Goal: Task Accomplishment & Management: Manage account settings

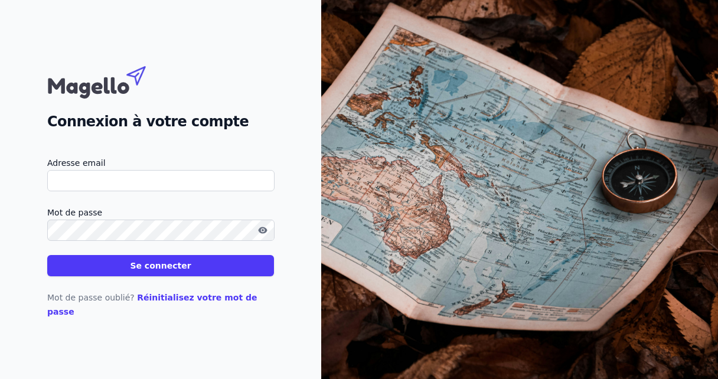
click at [112, 188] on input "Adresse email" at bounding box center [160, 180] width 227 height 21
type input "[PERSON_NAME][EMAIL_ADDRESS][DOMAIN_NAME]"
click at [47, 255] on button "Se connecter" at bounding box center [160, 265] width 227 height 21
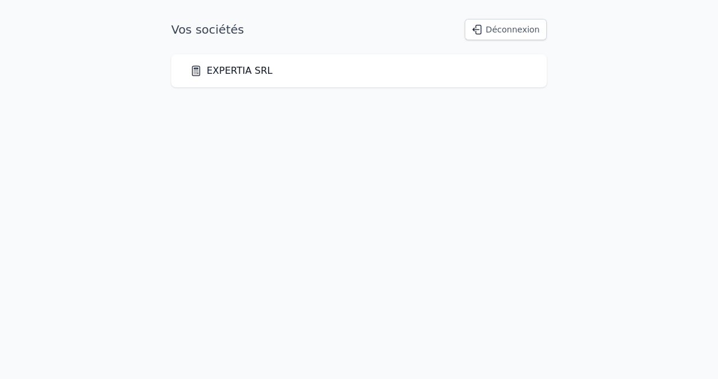
click at [239, 70] on link "EXPERTIA SRL" at bounding box center [231, 71] width 83 height 14
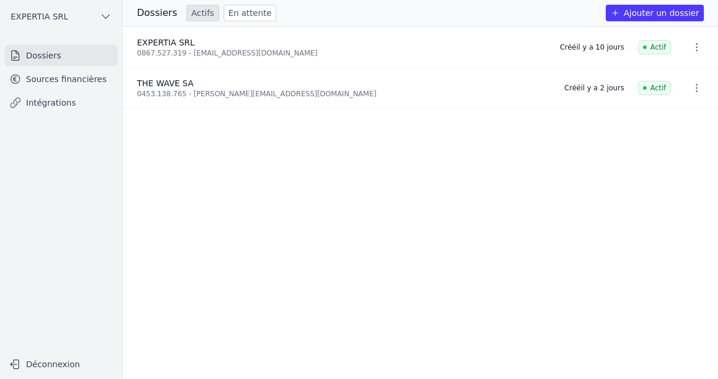
click at [159, 83] on span "THE WAVE SA" at bounding box center [165, 82] width 57 height 9
click at [690, 92] on icon "button" at bounding box center [696, 88] width 12 height 12
drag, startPoint x: 285, startPoint y: 176, endPoint x: 199, endPoint y: 108, distance: 109.2
click at [284, 175] on div at bounding box center [359, 189] width 718 height 379
click at [169, 85] on span "THE WAVE SA" at bounding box center [165, 82] width 57 height 9
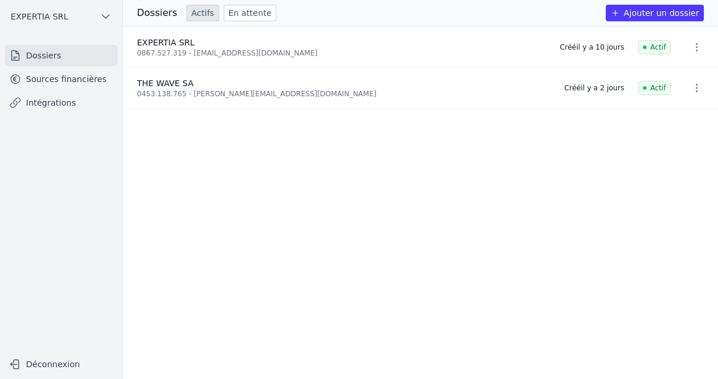
click at [106, 18] on icon "button" at bounding box center [106, 17] width 12 height 12
click at [69, 80] on div at bounding box center [359, 189] width 718 height 379
click at [69, 80] on link "Sources financières" at bounding box center [61, 78] width 113 height 21
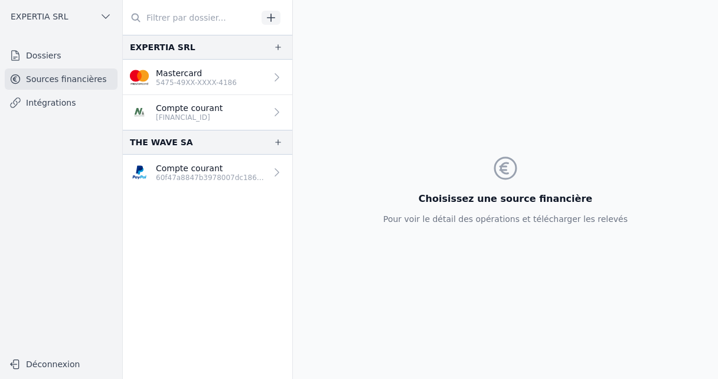
click at [103, 14] on icon "button" at bounding box center [106, 17] width 12 height 12
click at [46, 147] on div at bounding box center [359, 189] width 718 height 379
click at [38, 58] on link "Dossiers" at bounding box center [61, 55] width 113 height 21
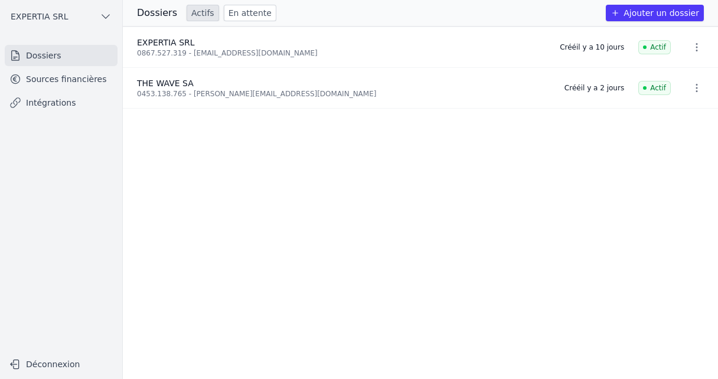
click at [49, 104] on link "Intégrations" at bounding box center [61, 102] width 113 height 21
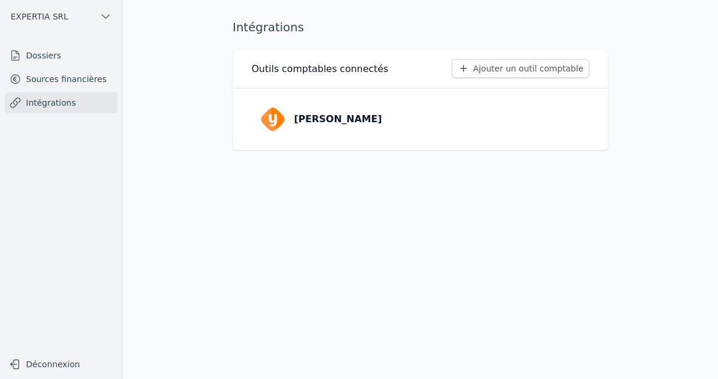
click at [47, 78] on link "Sources financières" at bounding box center [61, 78] width 113 height 21
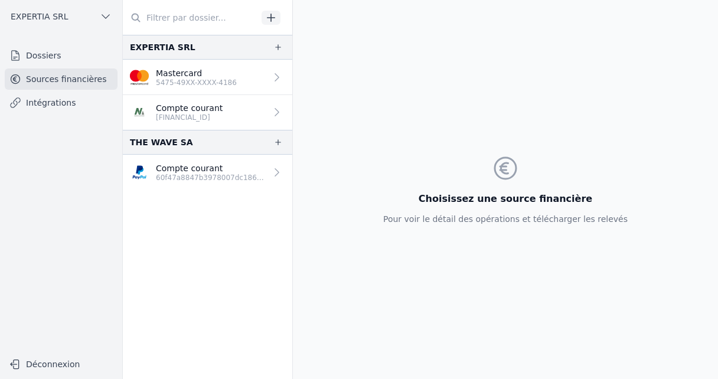
click at [273, 48] on icon "button" at bounding box center [277, 46] width 9 height 9
click at [103, 14] on icon "button" at bounding box center [106, 17] width 12 height 12
click at [61, 44] on span "EXPERTIA SRL" at bounding box center [87, 43] width 58 height 12
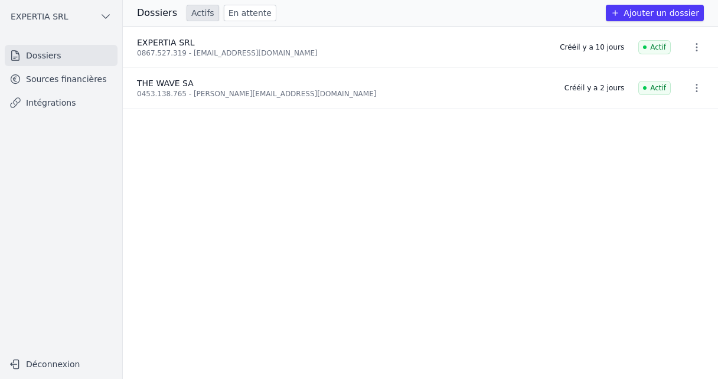
click at [41, 54] on link "Dossiers" at bounding box center [61, 55] width 113 height 21
click at [207, 87] on div "THE WAVE SA" at bounding box center [343, 83] width 413 height 12
drag, startPoint x: 207, startPoint y: 87, endPoint x: 569, endPoint y: 185, distance: 375.8
click at [569, 185] on ul "EXPERTIA SRL 0867.527.319 - [EMAIL_ADDRESS][DOMAIN_NAME] Créé [DATE] Actif THE …" at bounding box center [420, 203] width 595 height 352
click at [692, 89] on icon "button" at bounding box center [696, 88] width 12 height 12
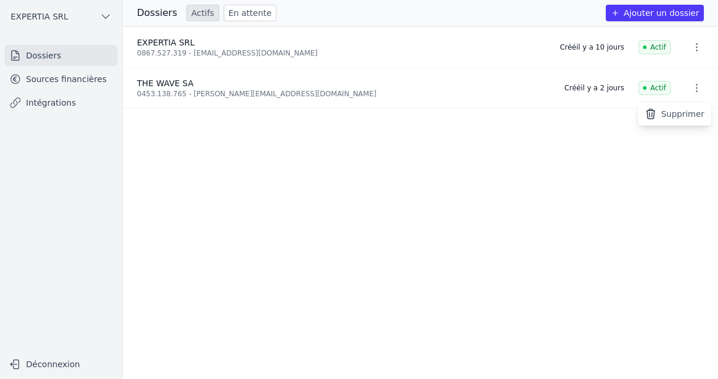
click at [394, 156] on div at bounding box center [359, 189] width 718 height 379
click at [168, 72] on li "THE WAVE SA 0453.138.765 - [PERSON_NAME][EMAIL_ADDRESS][DOMAIN_NAME] Créé [DATE…" at bounding box center [420, 88] width 595 height 41
click at [157, 84] on span "THE WAVE SA" at bounding box center [165, 82] width 57 height 9
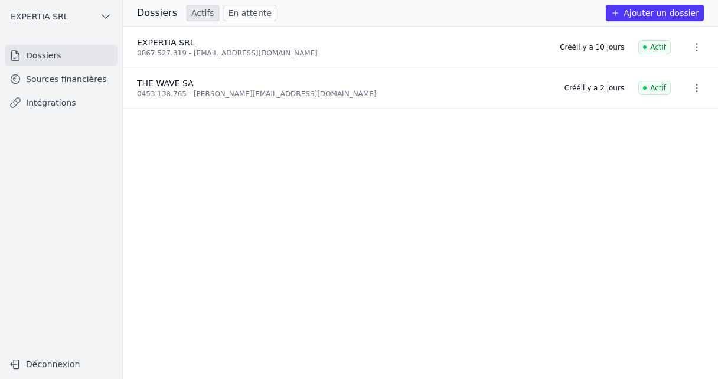
click at [70, 163] on nav "Dossiers Sources financières Intégrations" at bounding box center [60, 194] width 103 height 298
click at [55, 101] on link "Intégrations" at bounding box center [61, 102] width 113 height 21
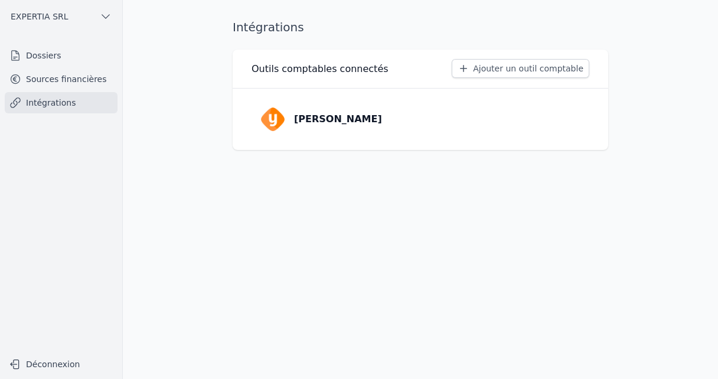
click at [55, 77] on link "Sources financières" at bounding box center [61, 78] width 113 height 21
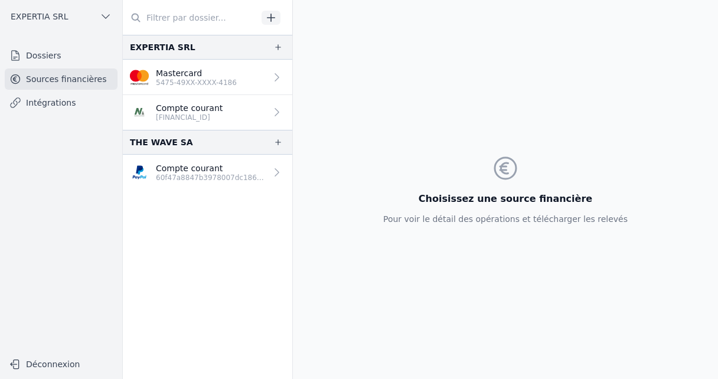
click at [229, 172] on p "Compte courant" at bounding box center [211, 168] width 110 height 12
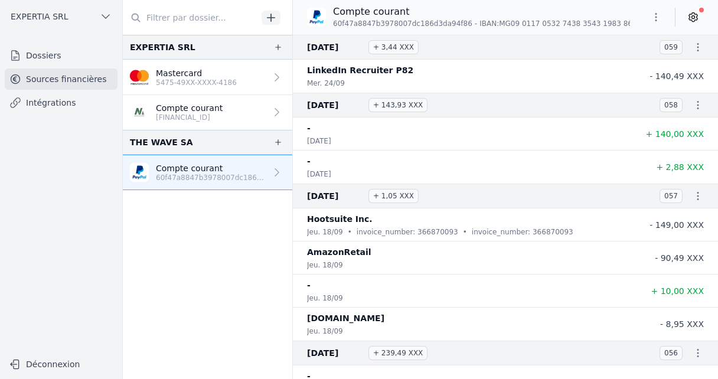
click at [275, 146] on icon "button" at bounding box center [277, 141] width 9 height 9
click at [179, 85] on p "5475-49XX-XXXX-4186" at bounding box center [196, 82] width 81 height 9
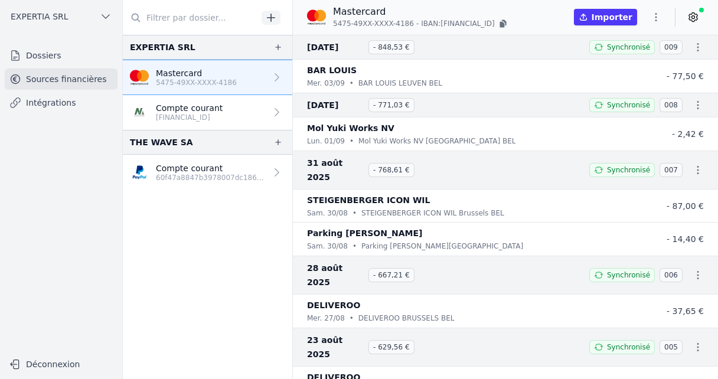
click at [275, 143] on icon "button" at bounding box center [278, 142] width 6 height 6
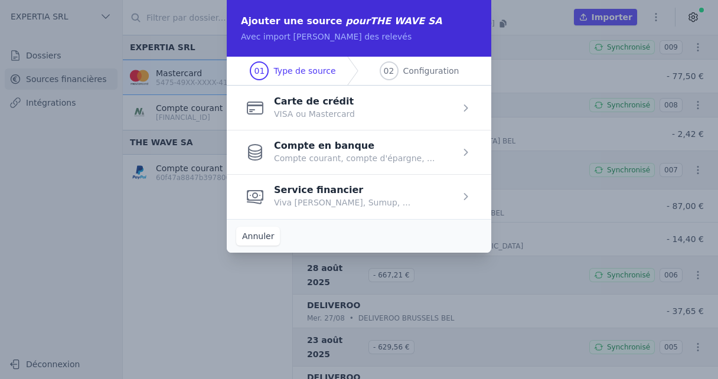
click at [282, 146] on span "button" at bounding box center [359, 152] width 264 height 44
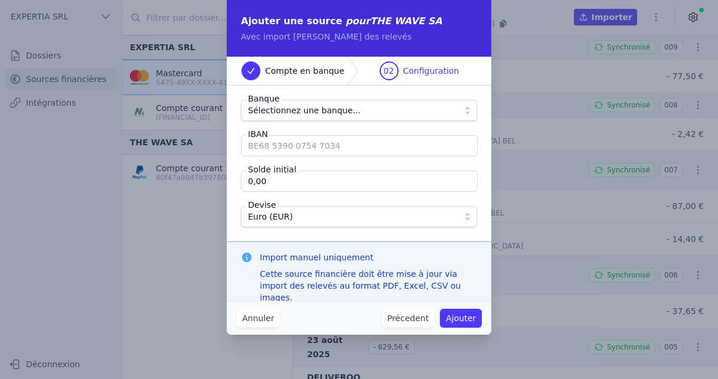
click at [303, 114] on span "Sélectionnez une banque..." at bounding box center [304, 110] width 113 height 14
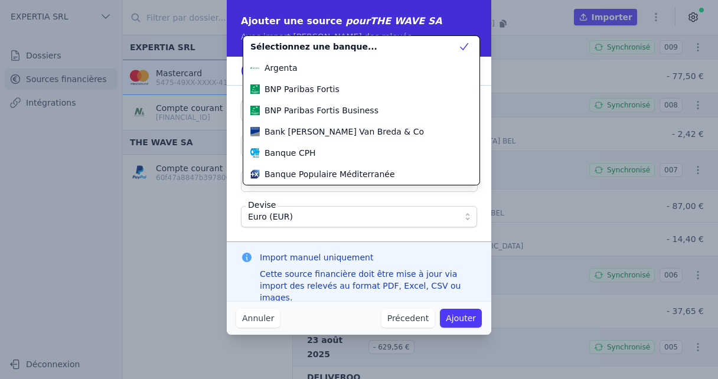
scroll to position [191, 0]
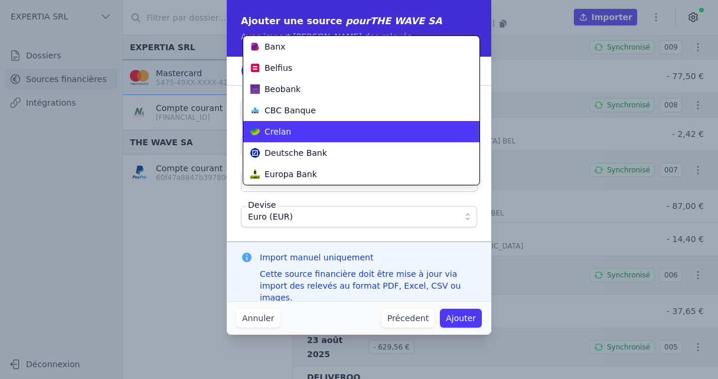
click at [299, 127] on div "Crelan" at bounding box center [354, 132] width 208 height 12
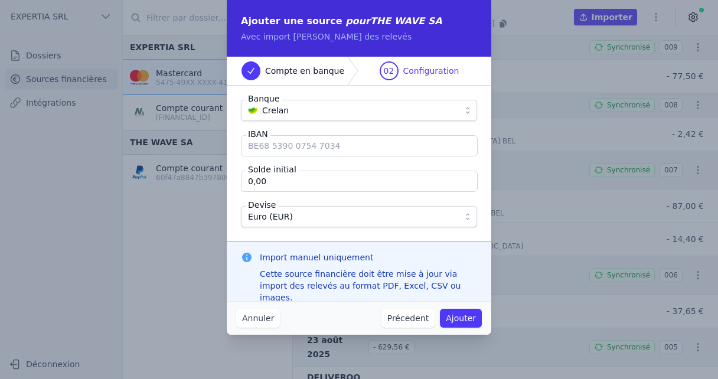
click at [297, 137] on input "IBAN" at bounding box center [359, 145] width 237 height 21
click at [251, 316] on button "Annuler" at bounding box center [258, 318] width 44 height 19
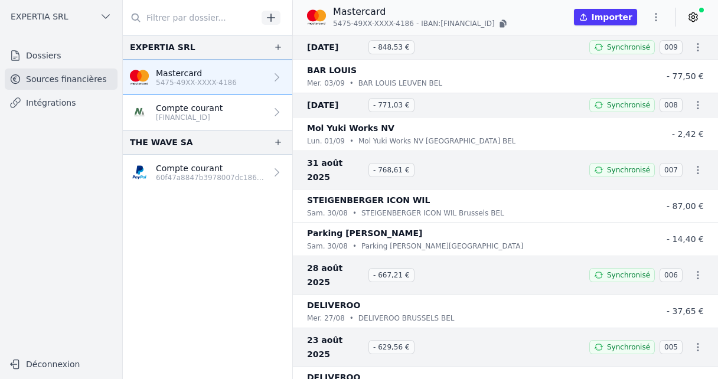
click at [269, 141] on button "button" at bounding box center [278, 142] width 19 height 14
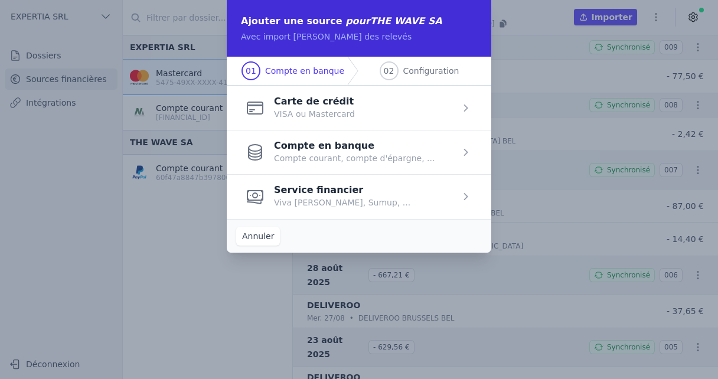
click at [299, 107] on span "button" at bounding box center [359, 108] width 264 height 44
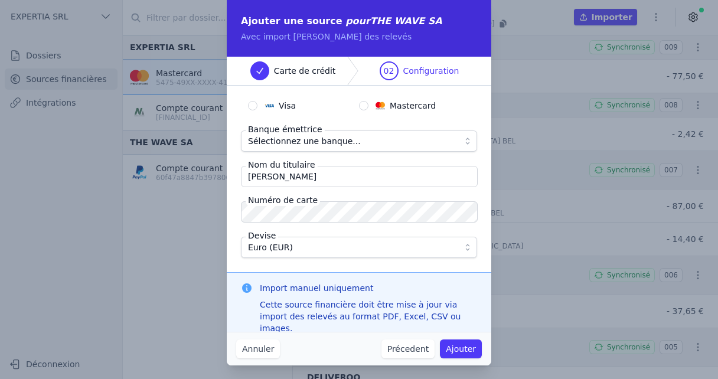
click at [317, 136] on span "Sélectionnez une banque..." at bounding box center [304, 141] width 113 height 14
click at [365, 101] on input "Mastercard" at bounding box center [363, 105] width 9 height 9
radio input "true"
click at [337, 140] on span "Sélectionnez une banque..." at bounding box center [304, 141] width 113 height 14
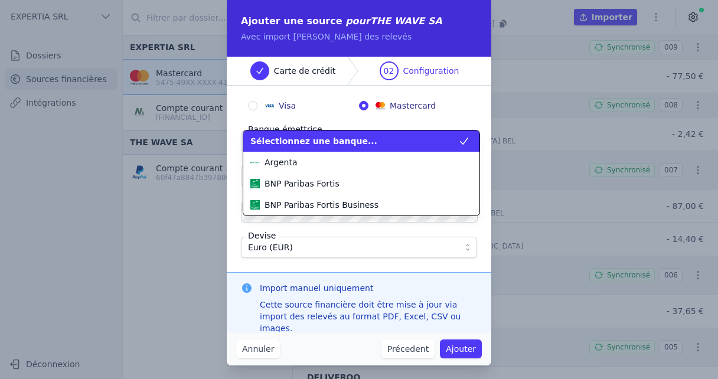
scroll to position [170, 0]
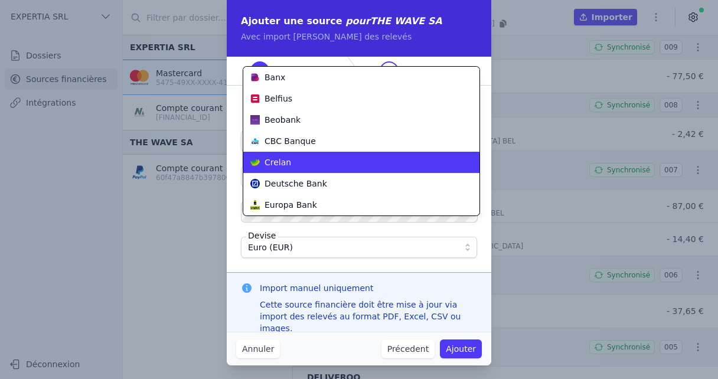
click at [322, 158] on div "Crelan" at bounding box center [354, 162] width 208 height 12
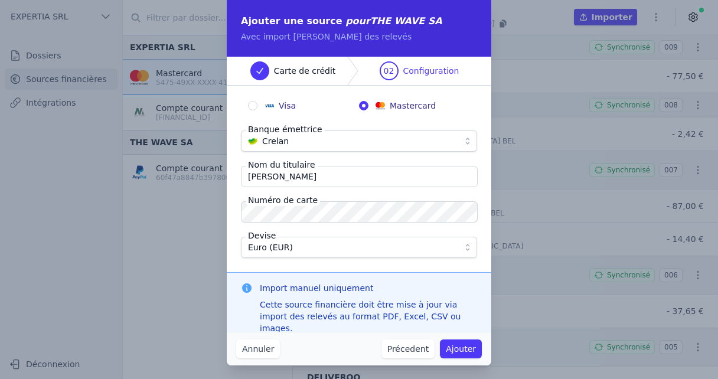
drag, startPoint x: 341, startPoint y: 173, endPoint x: 209, endPoint y: 163, distance: 132.6
click at [209, 163] on div "Ajouter une source pour THE WAVE SA Avec import manuel des relevés Carte de cré…" at bounding box center [359, 189] width 718 height 379
type input "[PERSON_NAME]"
click at [471, 353] on button "Ajouter" at bounding box center [461, 348] width 42 height 19
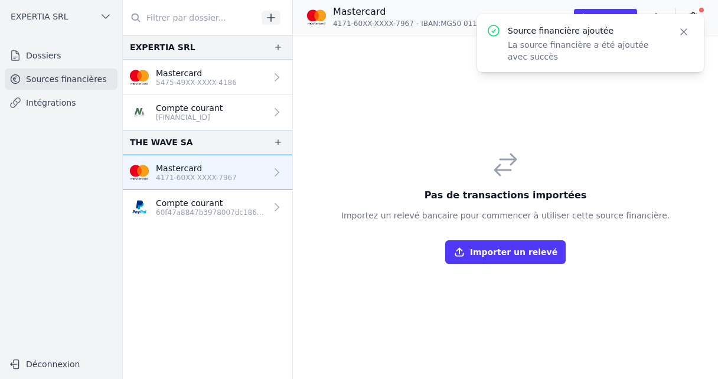
click at [683, 27] on icon "button" at bounding box center [683, 32] width 12 height 12
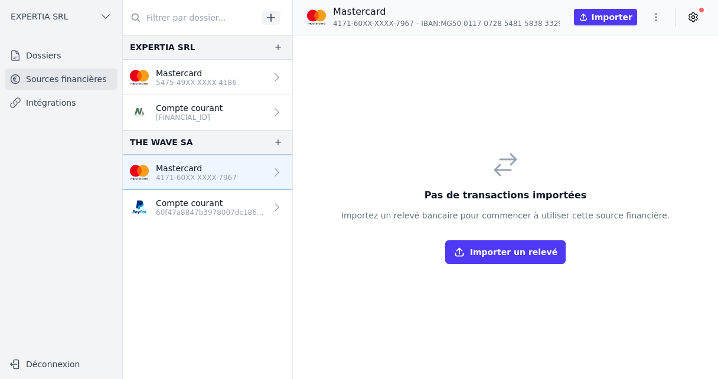
click at [182, 73] on p "Mastercard" at bounding box center [196, 73] width 81 height 12
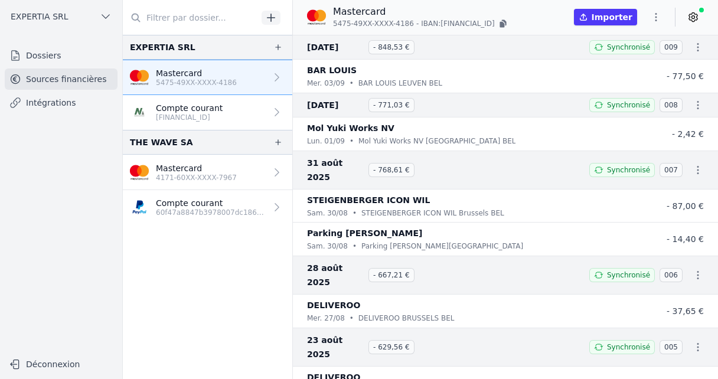
click at [159, 182] on link "Mastercard 4171-60XX-XXXX-7967" at bounding box center [207, 172] width 169 height 35
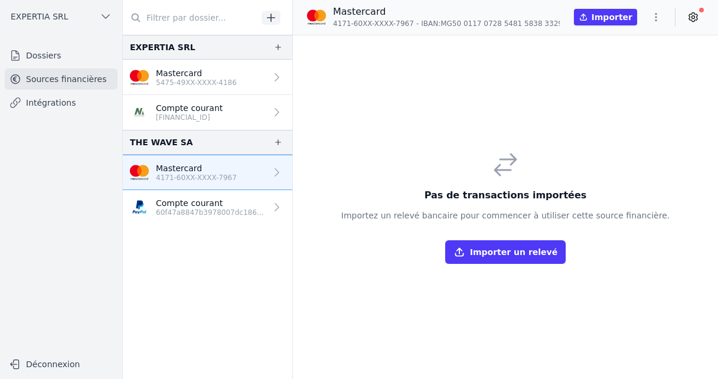
click at [158, 205] on p "Compte courant" at bounding box center [211, 203] width 110 height 12
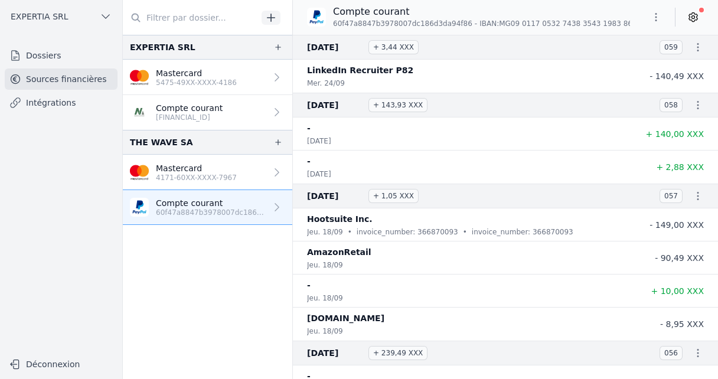
click at [170, 166] on p "Mastercard" at bounding box center [196, 168] width 81 height 12
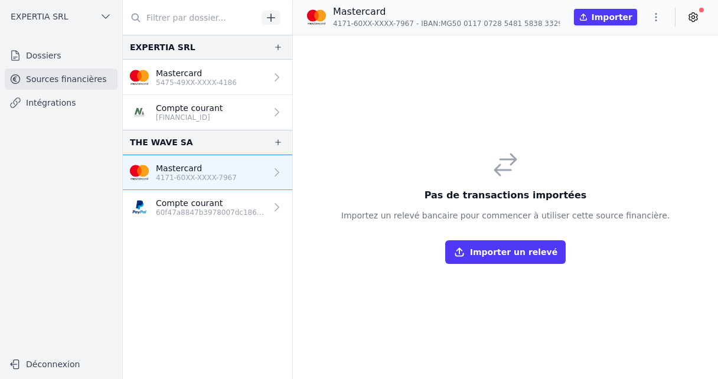
click at [185, 77] on p "Mastercard" at bounding box center [196, 73] width 81 height 12
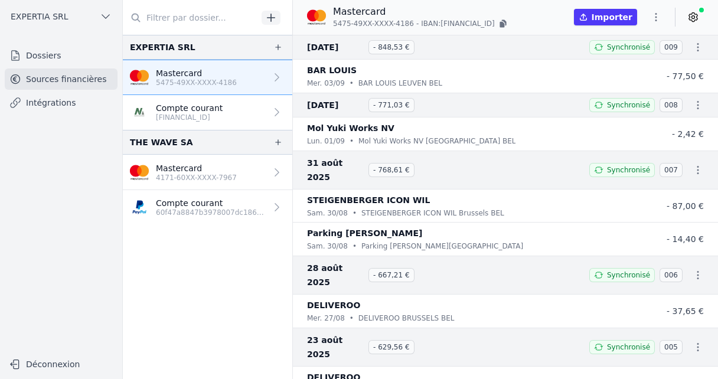
click at [179, 117] on p "[FINANCIAL_ID]" at bounding box center [189, 117] width 67 height 9
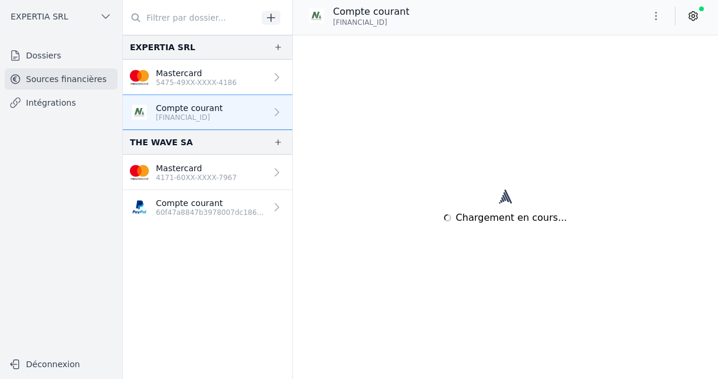
click at [178, 178] on p "4171-60XX-XXXX-7967" at bounding box center [196, 177] width 81 height 9
click at [184, 169] on p "Mastercard" at bounding box center [196, 168] width 81 height 12
click at [175, 202] on p "Compte courant" at bounding box center [211, 203] width 110 height 12
click at [183, 176] on p "4171-60XX-XXXX-7967" at bounding box center [196, 177] width 81 height 9
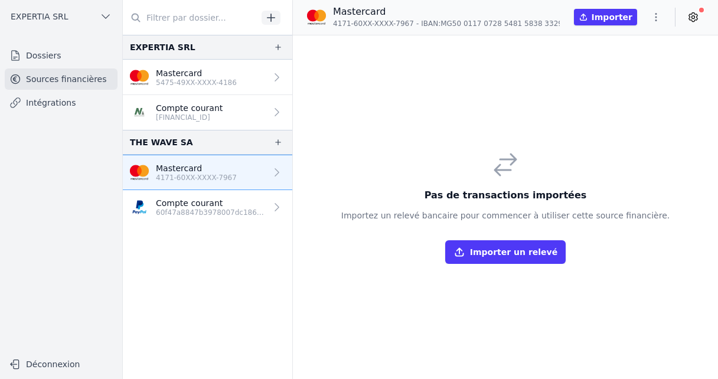
click at [241, 183] on link "Mastercard 4171-60XX-XXXX-7967" at bounding box center [207, 172] width 169 height 35
click at [208, 211] on p "60f47a8847b3978007dc186d3da94f86" at bounding box center [211, 212] width 110 height 9
